Goal: Check status: Check status

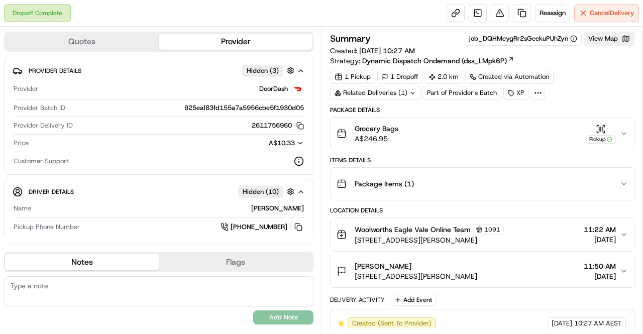
click at [612, 36] on button "View Map" at bounding box center [609, 39] width 51 height 14
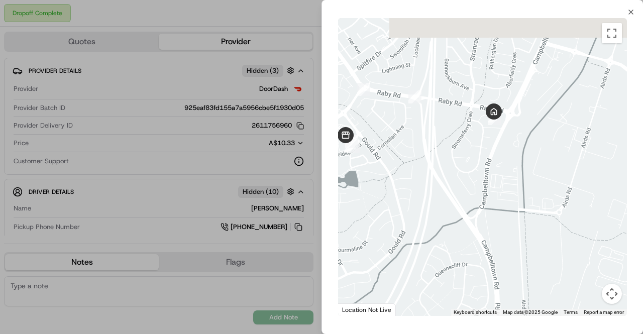
drag, startPoint x: 516, startPoint y: 85, endPoint x: 410, endPoint y: 199, distance: 155.3
click at [410, 200] on div at bounding box center [482, 167] width 289 height 298
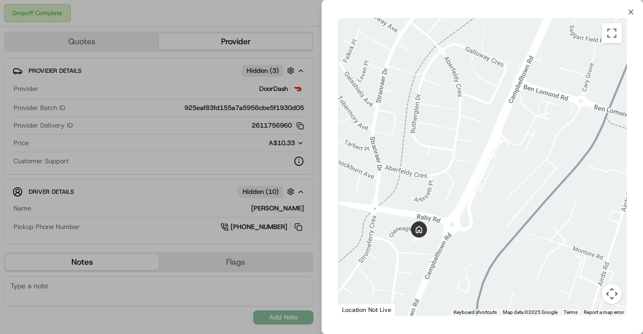
drag, startPoint x: 385, startPoint y: 196, endPoint x: 468, endPoint y: 192, distance: 83.4
click at [468, 192] on div at bounding box center [482, 167] width 289 height 298
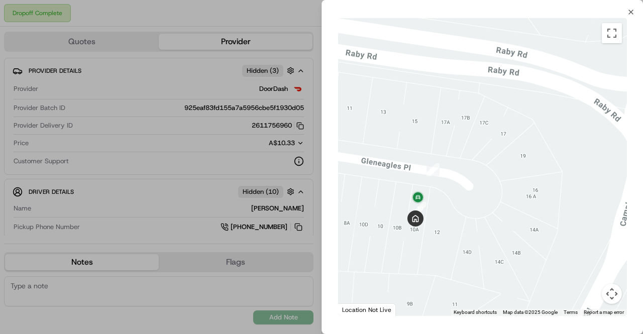
drag, startPoint x: 453, startPoint y: 219, endPoint x: 492, endPoint y: 211, distance: 40.0
click at [492, 211] on div at bounding box center [482, 167] width 289 height 298
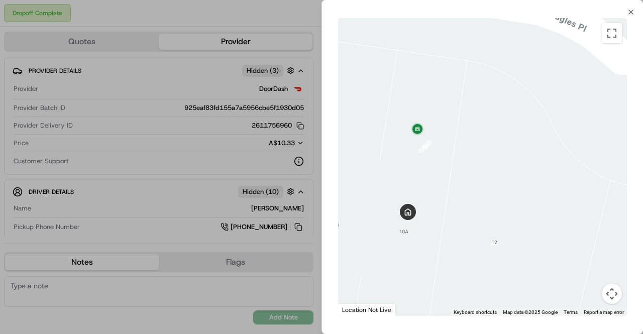
drag, startPoint x: 455, startPoint y: 204, endPoint x: 471, endPoint y: 198, distance: 17.2
click at [471, 198] on div at bounding box center [482, 167] width 289 height 298
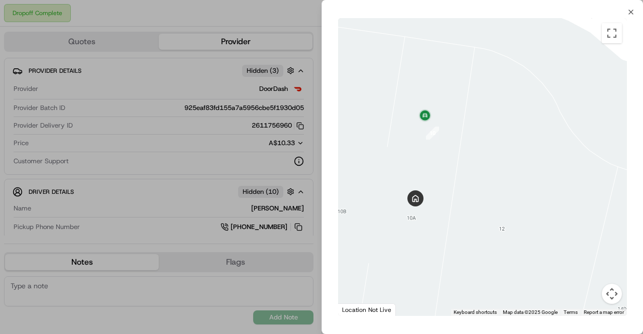
drag, startPoint x: 437, startPoint y: 183, endPoint x: 447, endPoint y: 166, distance: 19.4
click at [447, 166] on div at bounding box center [482, 167] width 289 height 298
drag, startPoint x: 459, startPoint y: 181, endPoint x: 495, endPoint y: 184, distance: 36.8
click at [495, 184] on div at bounding box center [482, 167] width 289 height 298
